Goal: Task Accomplishment & Management: Complete application form

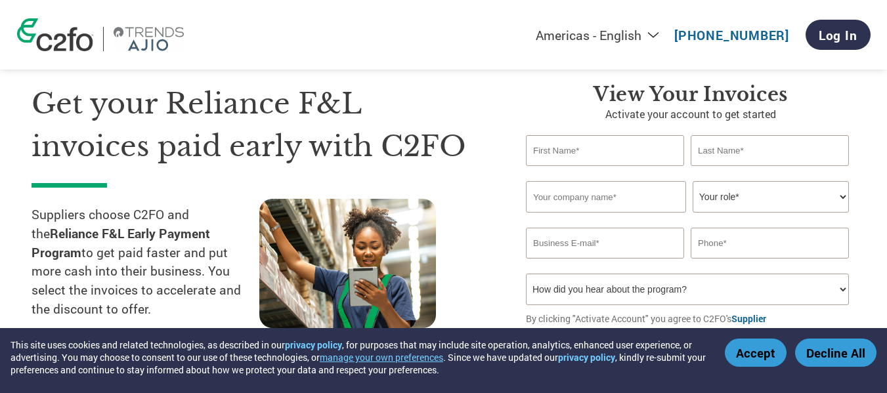
scroll to position [66, 0]
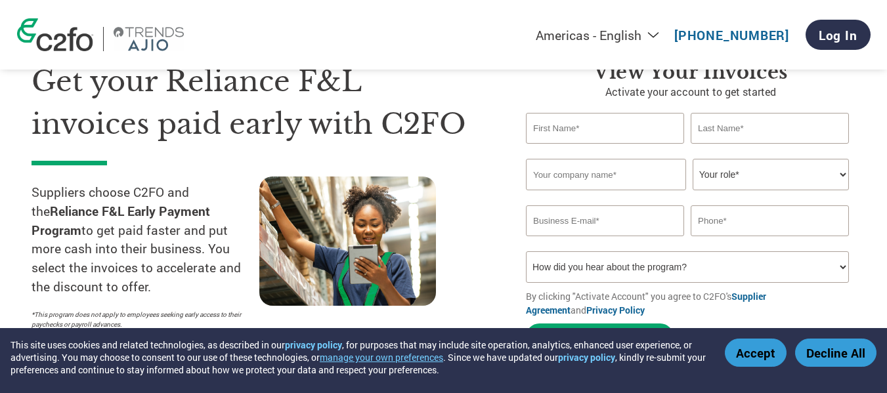
click at [608, 137] on input "text" at bounding box center [605, 128] width 158 height 31
type input "VILAS"
click at [713, 129] on input "text" at bounding box center [770, 128] width 158 height 31
type input "[PERSON_NAME]"
click at [652, 181] on input "text" at bounding box center [606, 175] width 160 height 32
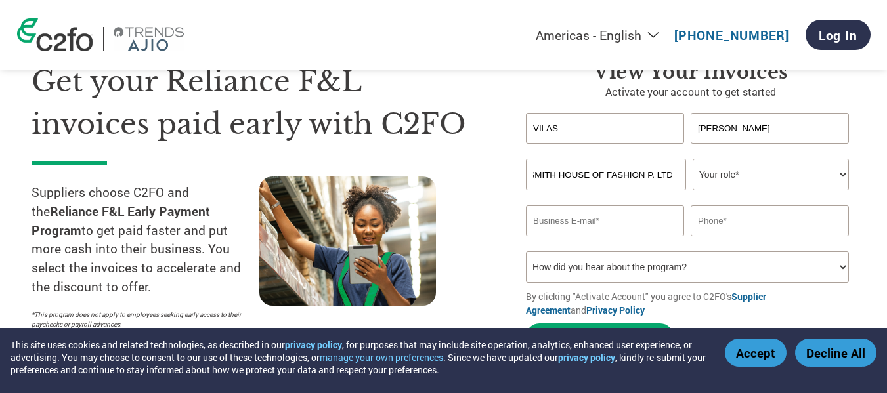
scroll to position [0, 47]
type input "LEATHERSMITH HOUSE OF FASHION P. LTD."
click at [757, 179] on select "Your role* CFO Controller Credit Manager Finance Director Treasurer CEO Preside…" at bounding box center [771, 175] width 156 height 32
select select "ACCOUNTING"
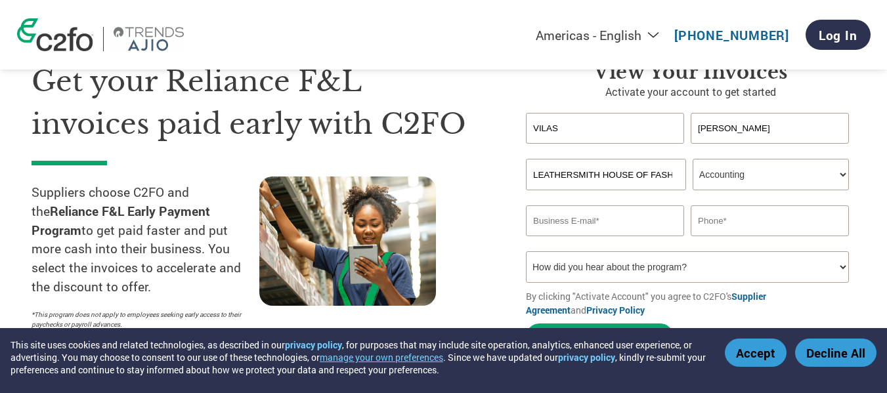
click at [693, 159] on select "Your role* CFO Controller Credit Manager Finance Director Treasurer CEO Preside…" at bounding box center [771, 175] width 156 height 32
click at [657, 222] on input "email" at bounding box center [605, 221] width 158 height 31
type input "L"
type input "[EMAIL_ADDRESS][DOMAIN_NAME]"
click at [761, 223] on input "text" at bounding box center [770, 221] width 158 height 31
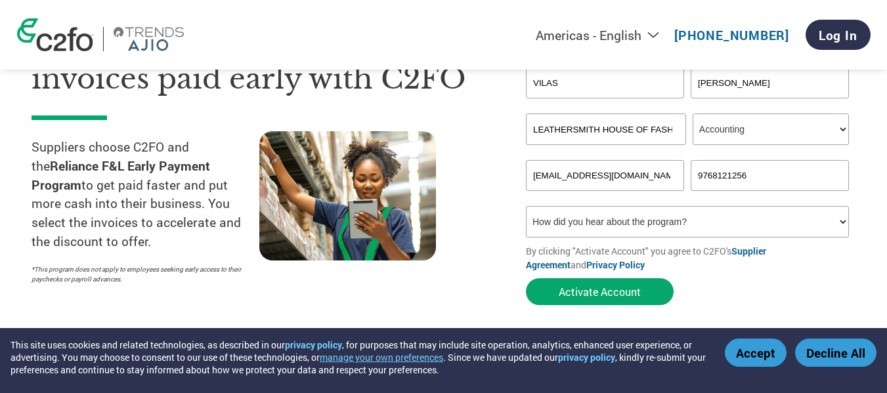
scroll to position [131, 0]
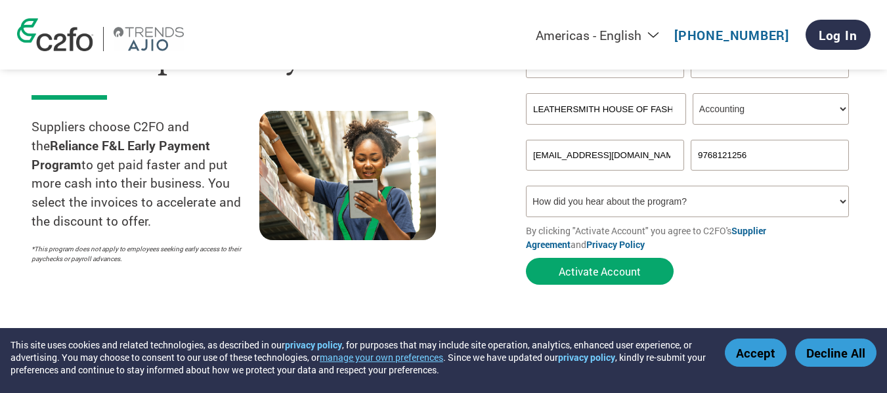
type input "9768121256"
click at [842, 205] on select "How did you hear about the program? Received a letter Email Social Media Online…" at bounding box center [687, 202] width 323 height 32
select select "Other"
click at [526, 186] on select "How did you hear about the program? Received a letter Email Social Media Online…" at bounding box center [687, 202] width 323 height 32
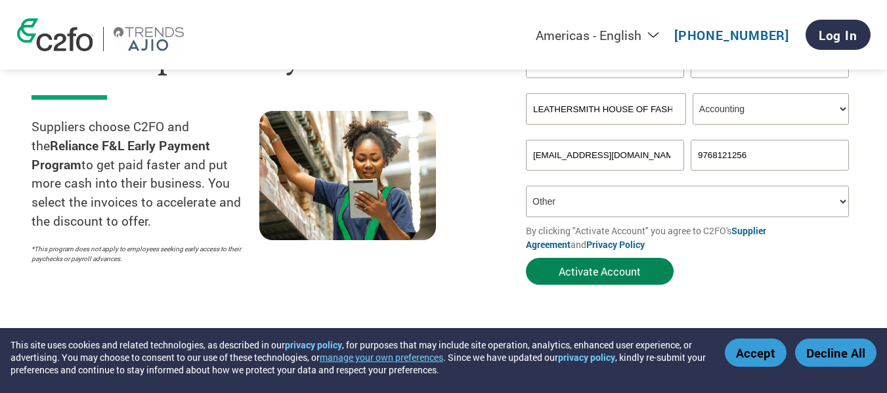
click at [592, 275] on button "Activate Account" at bounding box center [600, 271] width 148 height 27
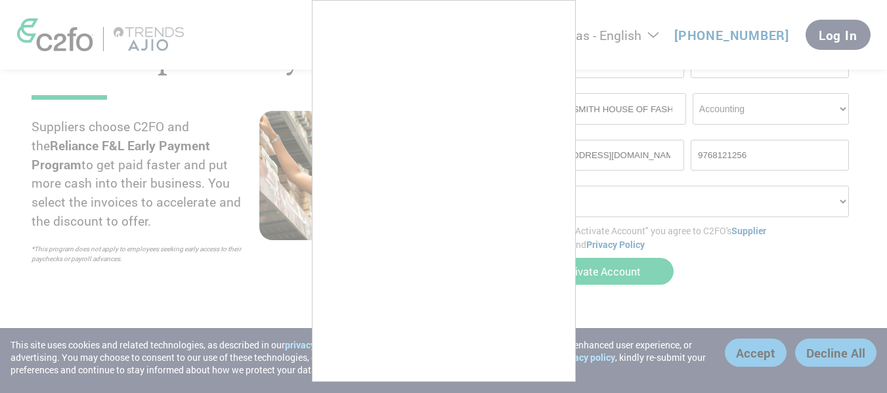
scroll to position [12, 0]
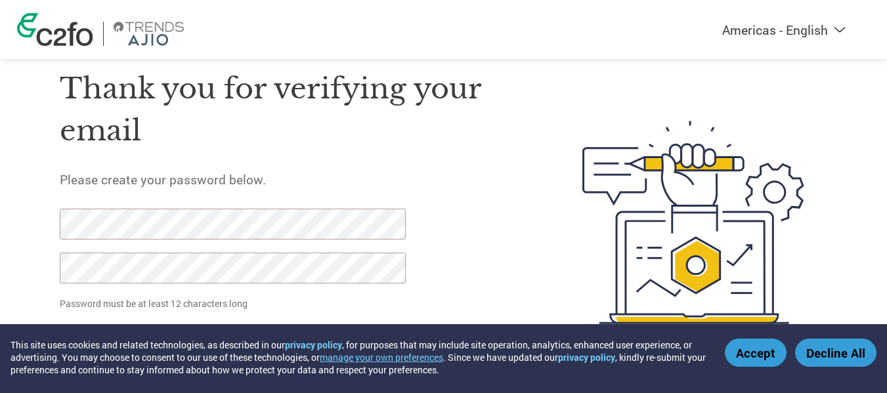
scroll to position [73, 0]
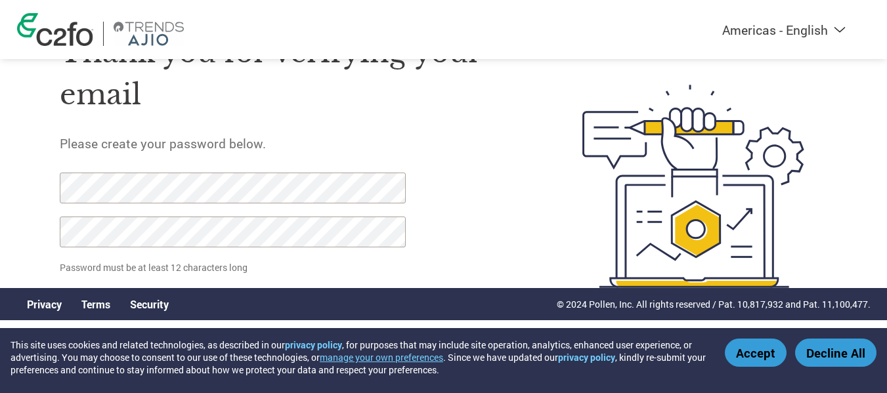
click at [60, 290] on input "Set Password" at bounding box center [125, 303] width 130 height 27
click input "Set Password" at bounding box center [125, 303] width 130 height 27
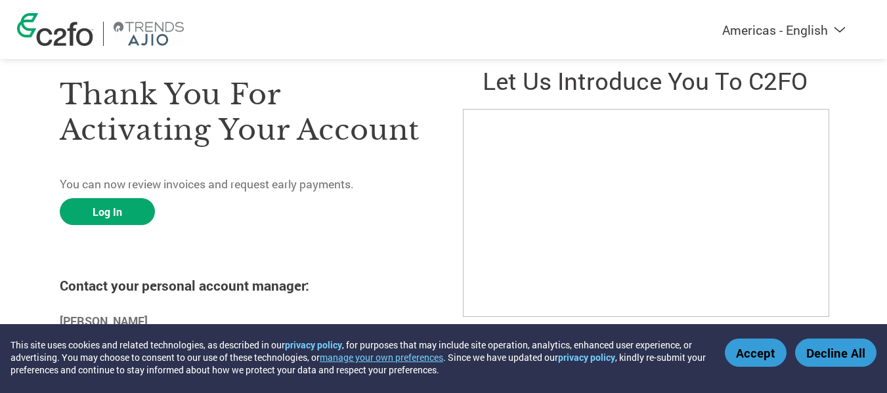
scroll to position [53, 0]
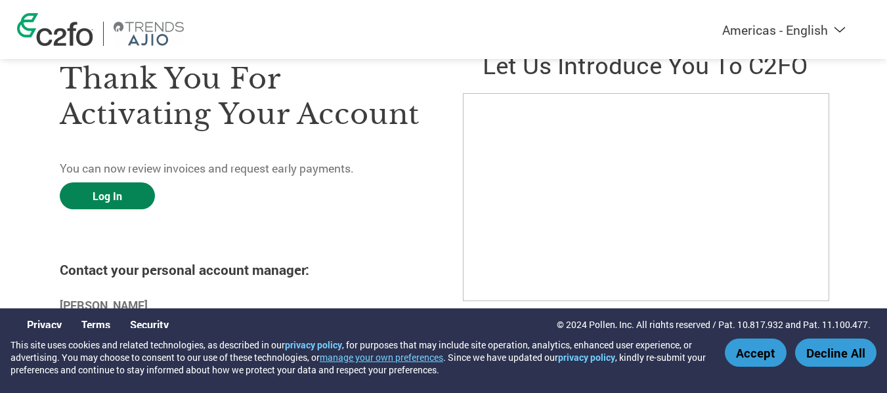
click at [92, 201] on link "Log In" at bounding box center [107, 196] width 95 height 27
